Goal: Check status: Check status

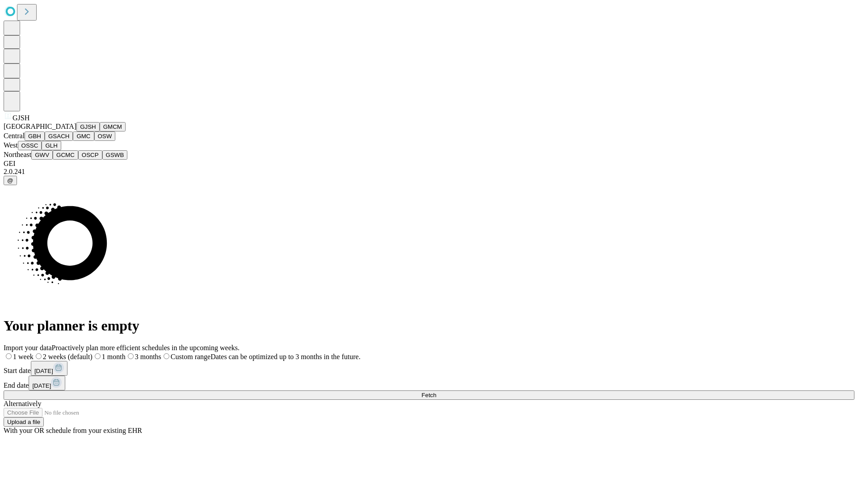
click at [76, 131] on button "GJSH" at bounding box center [87, 126] width 23 height 9
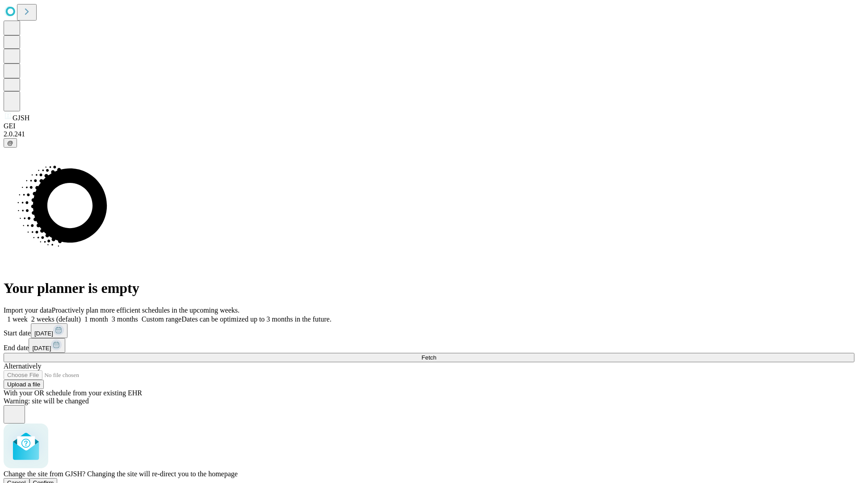
click at [54, 479] on span "Confirm" at bounding box center [43, 482] width 21 height 7
click at [81, 315] on label "2 weeks (default)" at bounding box center [54, 319] width 53 height 8
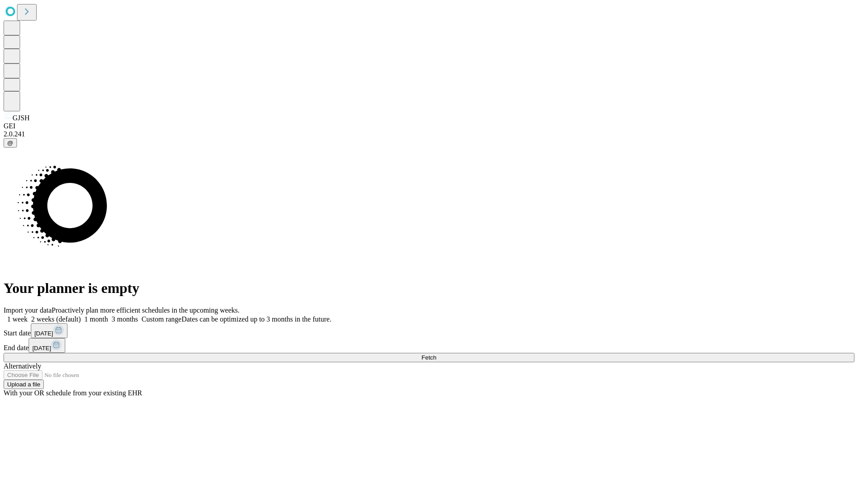
click at [436, 354] on span "Fetch" at bounding box center [428, 357] width 15 height 7
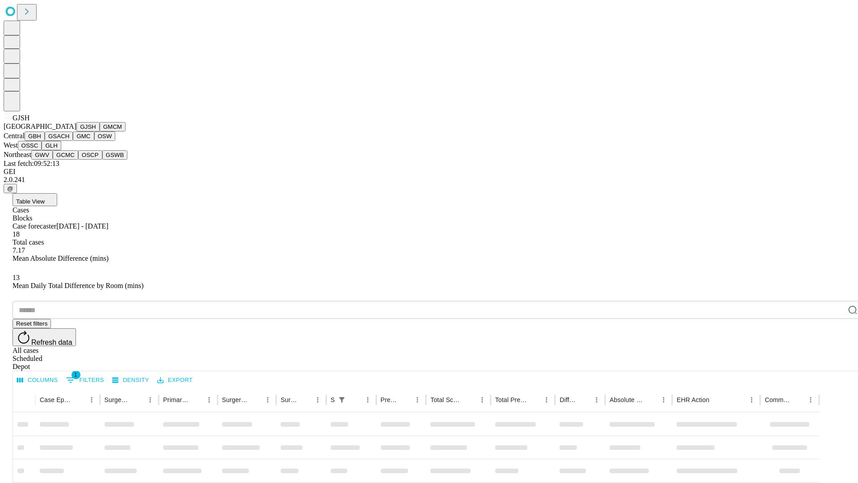
click at [100, 131] on button "GMCM" at bounding box center [113, 126] width 26 height 9
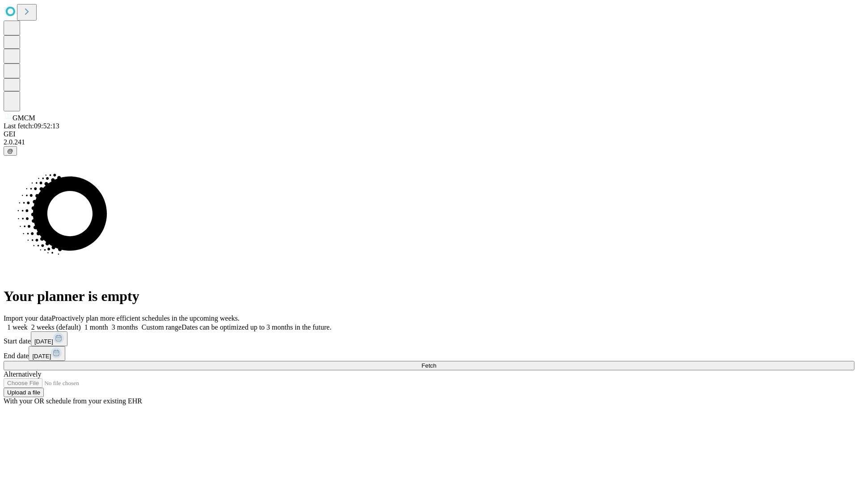
click at [81, 323] on label "2 weeks (default)" at bounding box center [54, 327] width 53 height 8
click at [436, 362] on span "Fetch" at bounding box center [428, 365] width 15 height 7
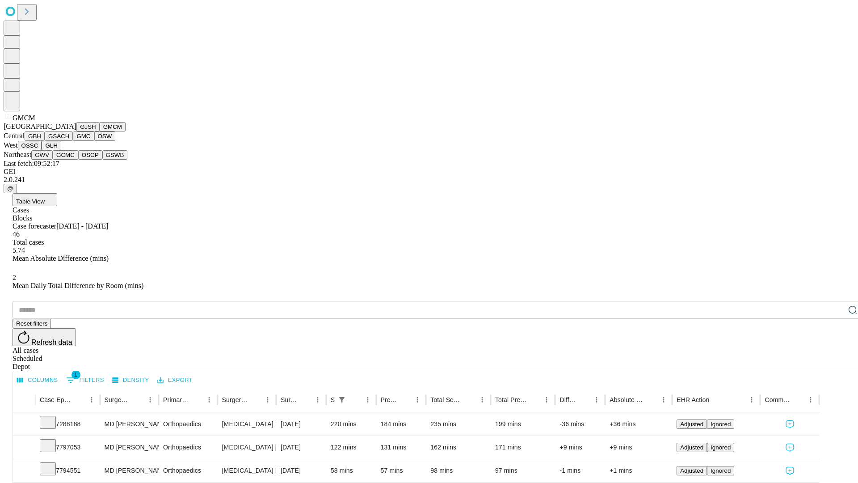
click at [45, 141] on button "GBH" at bounding box center [35, 135] width 20 height 9
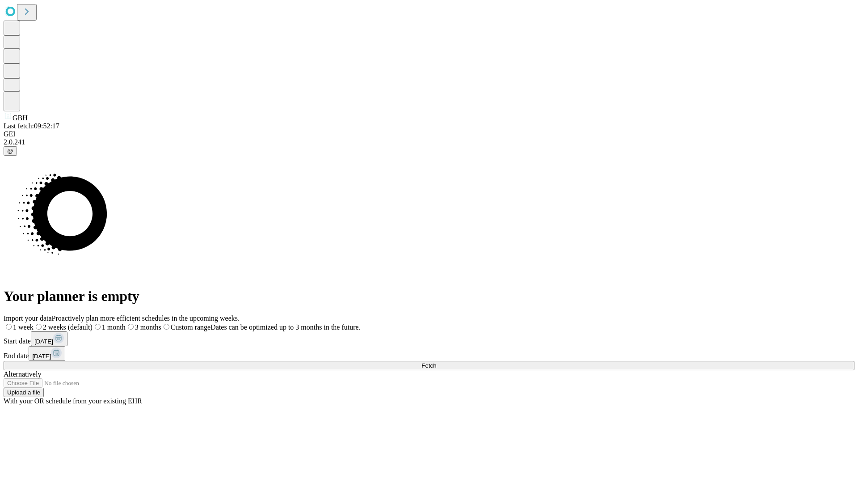
click at [436, 362] on span "Fetch" at bounding box center [428, 365] width 15 height 7
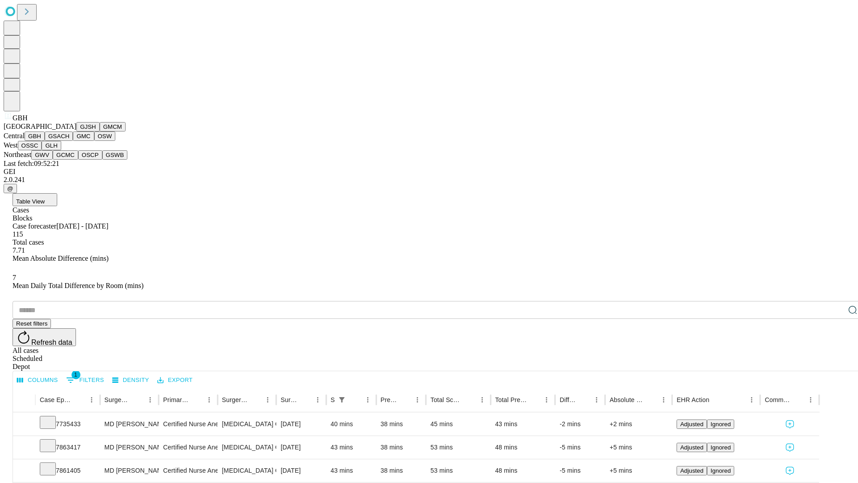
click at [69, 141] on button "GSACH" at bounding box center [59, 135] width 28 height 9
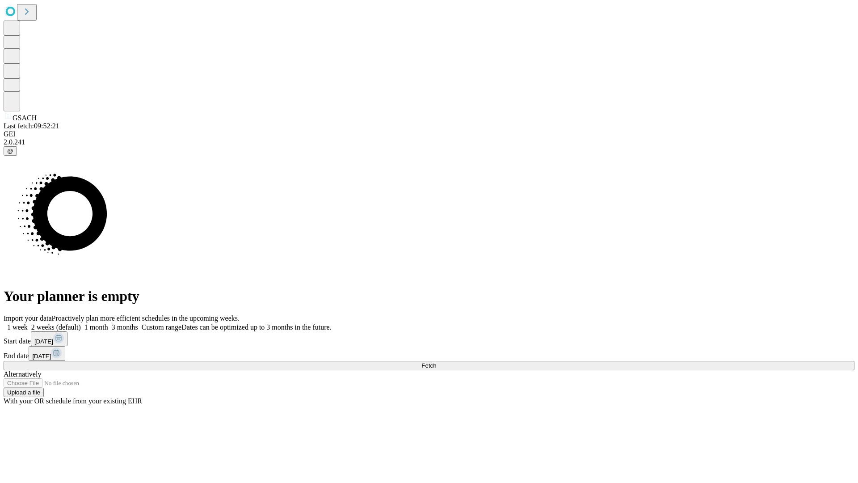
click at [81, 323] on label "2 weeks (default)" at bounding box center [54, 327] width 53 height 8
click at [436, 362] on span "Fetch" at bounding box center [428, 365] width 15 height 7
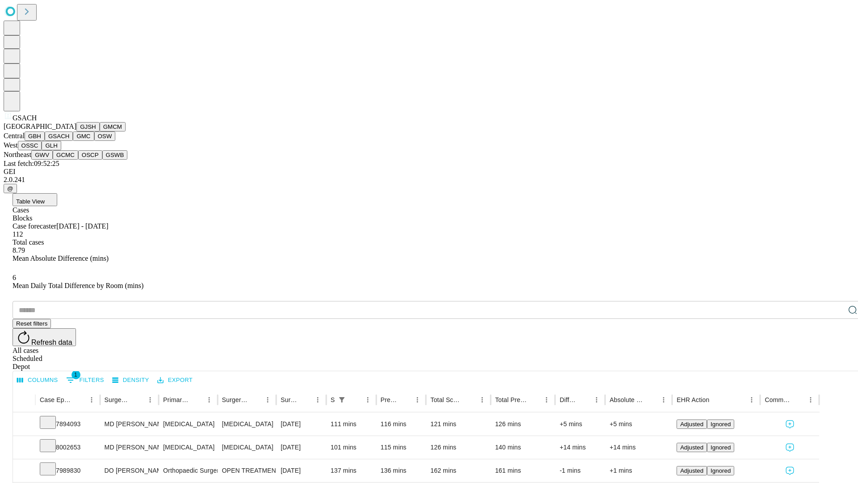
click at [73, 141] on button "GMC" at bounding box center [83, 135] width 21 height 9
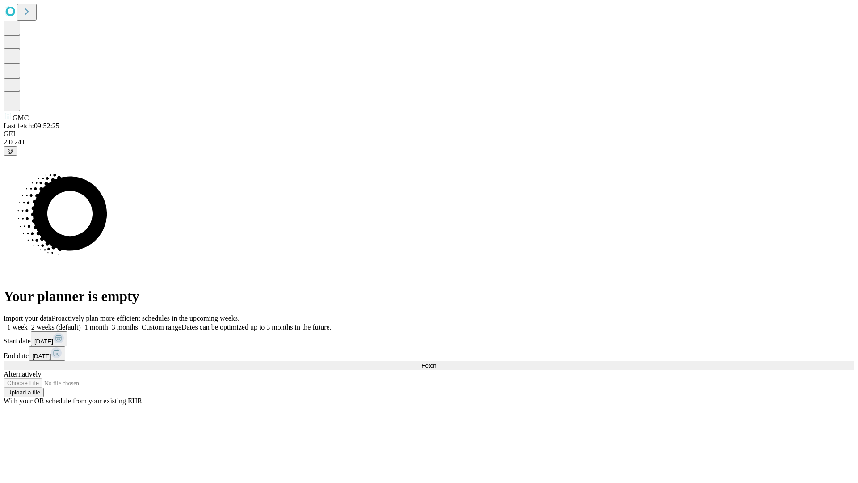
click at [81, 323] on label "2 weeks (default)" at bounding box center [54, 327] width 53 height 8
click at [436, 362] on span "Fetch" at bounding box center [428, 365] width 15 height 7
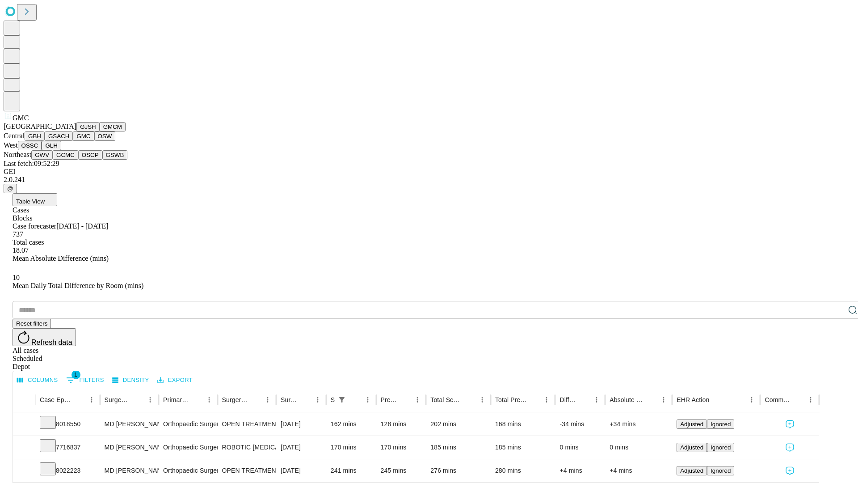
click at [94, 141] on button "OSW" at bounding box center [104, 135] width 21 height 9
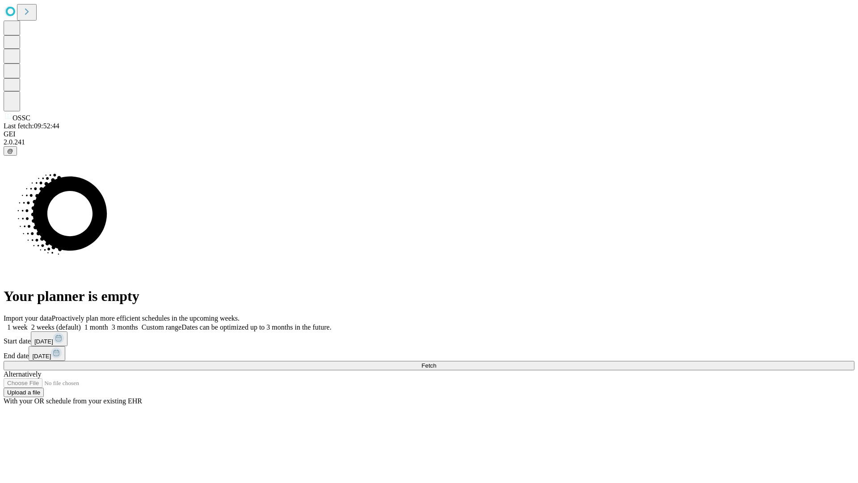
click at [81, 323] on label "2 weeks (default)" at bounding box center [54, 327] width 53 height 8
click at [436, 362] on span "Fetch" at bounding box center [428, 365] width 15 height 7
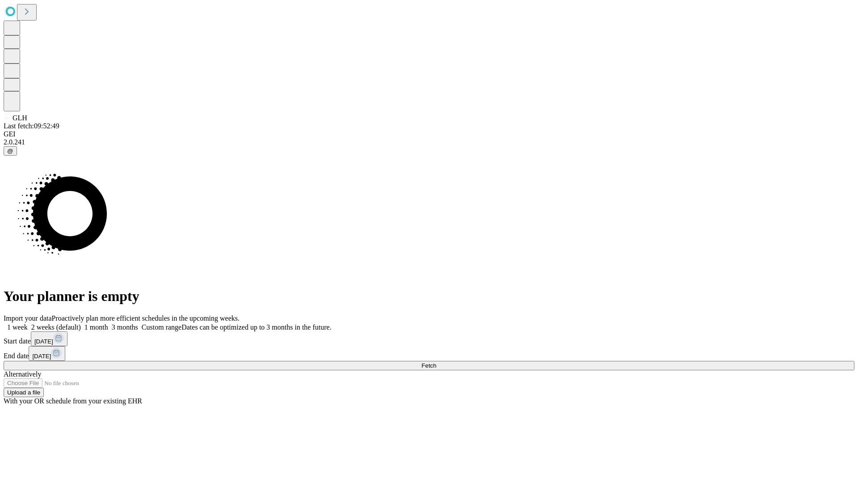
click at [81, 323] on label "2 weeks (default)" at bounding box center [54, 327] width 53 height 8
click at [436, 362] on span "Fetch" at bounding box center [428, 365] width 15 height 7
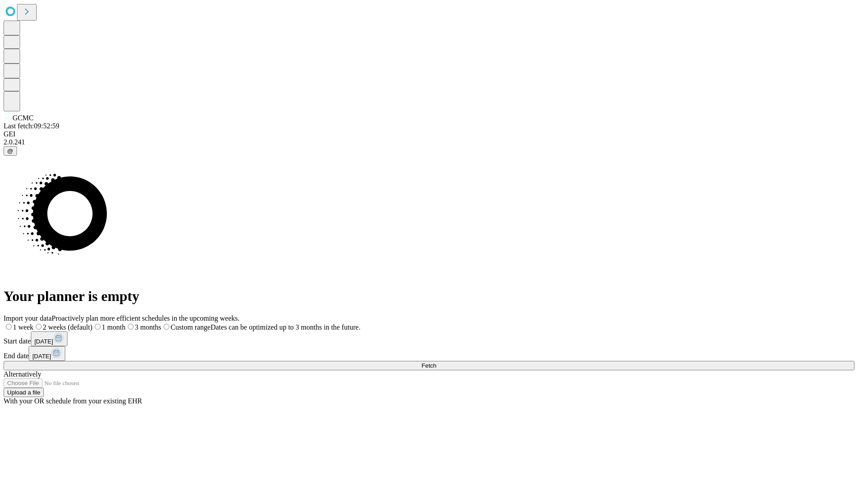
click at [93, 323] on label "2 weeks (default)" at bounding box center [63, 327] width 59 height 8
click at [436, 362] on span "Fetch" at bounding box center [428, 365] width 15 height 7
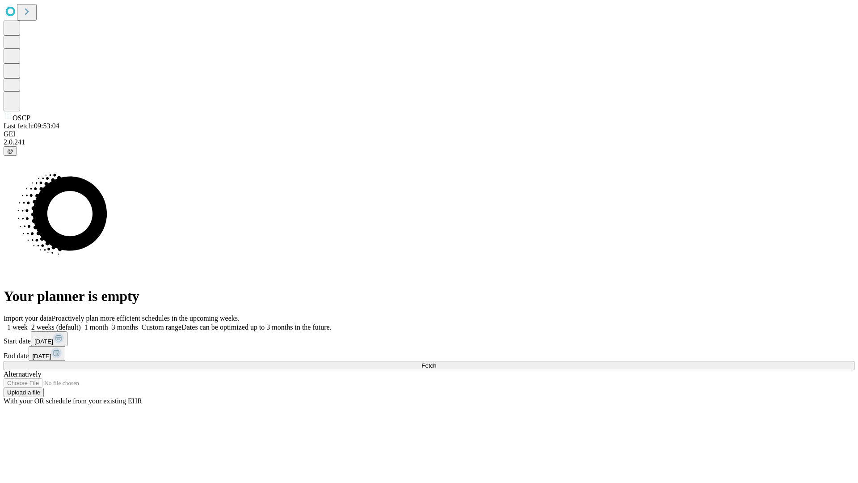
click at [81, 323] on label "2 weeks (default)" at bounding box center [54, 327] width 53 height 8
click at [436, 362] on span "Fetch" at bounding box center [428, 365] width 15 height 7
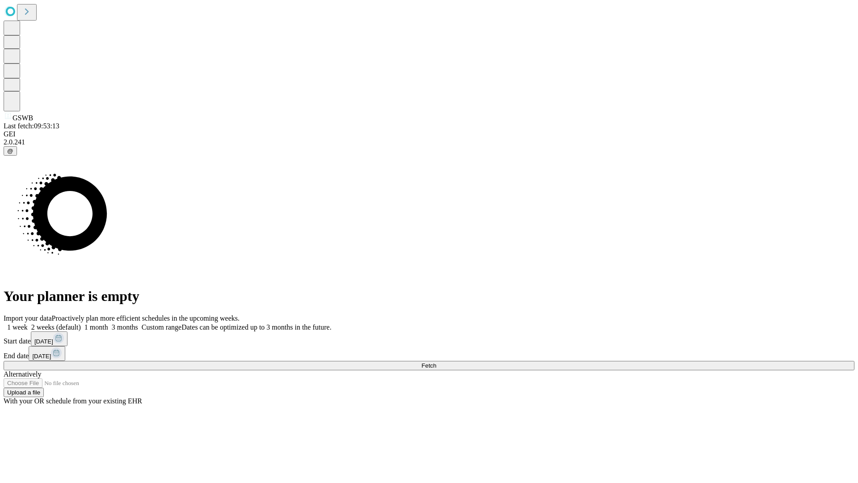
click at [81, 323] on label "2 weeks (default)" at bounding box center [54, 327] width 53 height 8
click at [436, 362] on span "Fetch" at bounding box center [428, 365] width 15 height 7
